Goal: Find specific page/section: Find specific page/section

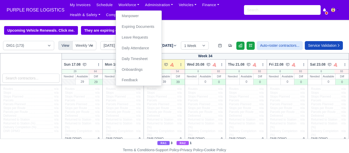
click at [131, 16] on link "Manpower" at bounding box center [138, 16] width 41 height 11
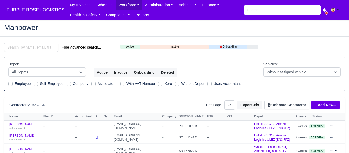
select select "25"
click at [30, 48] on input "search" at bounding box center [31, 47] width 54 height 9
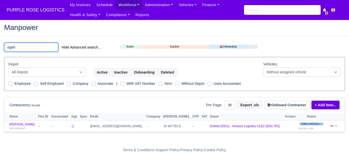
type input "egeh"
